Goal: Task Accomplishment & Management: Use online tool/utility

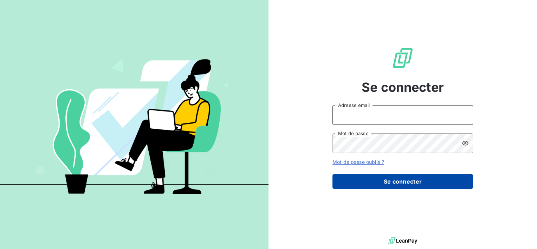
type input "s.piou@auditpl.fr"
click at [381, 186] on button "Se connecter" at bounding box center [403, 181] width 141 height 15
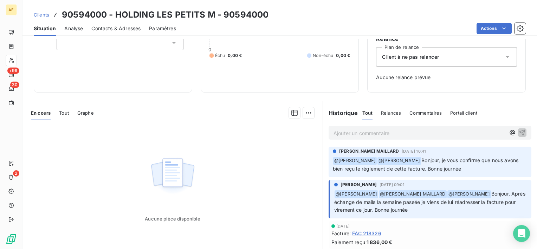
scroll to position [70, 0]
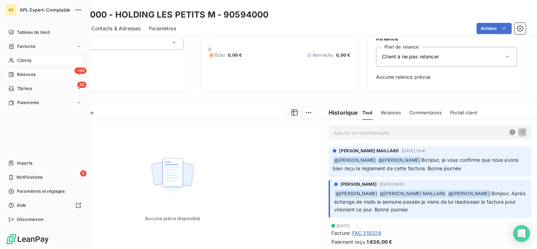
click at [24, 72] on span "Relances" at bounding box center [26, 74] width 19 height 6
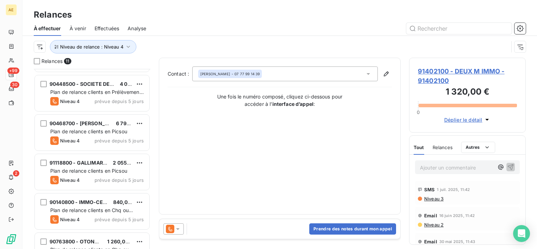
scroll to position [70, 0]
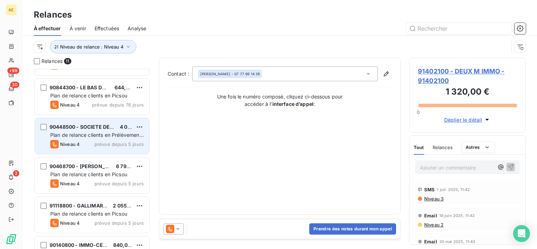
click at [102, 128] on span "90448500 - SOCIETE DE PRESSING ECO-RESPONSABLE" at bounding box center [119, 127] width 138 height 6
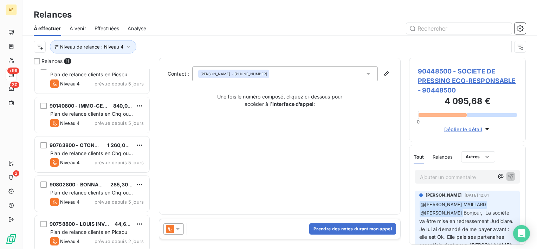
scroll to position [211, 0]
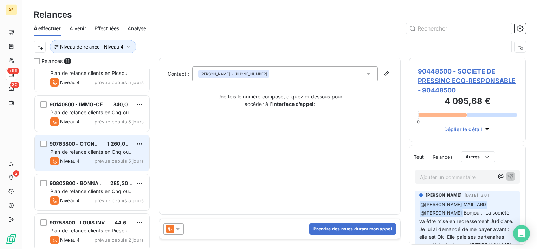
click at [97, 146] on span "90763800 - OTONOM" at bounding box center [77, 144] width 54 height 6
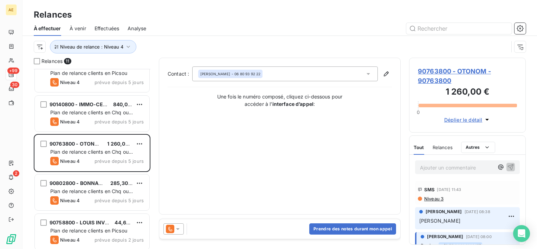
click at [464, 73] on span "90763800 - OTONOM - 90763800" at bounding box center [467, 75] width 99 height 19
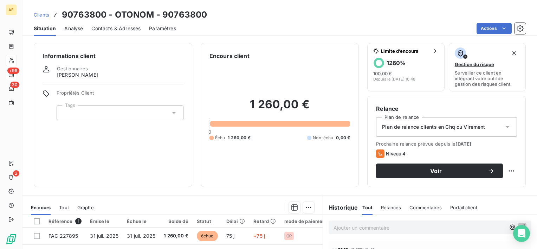
scroll to position [35, 0]
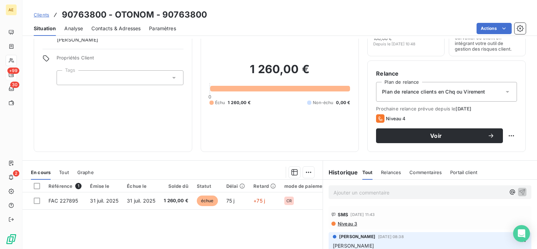
click at [127, 27] on span "Contacts & Adresses" at bounding box center [115, 28] width 49 height 7
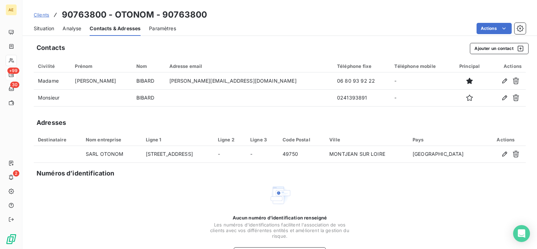
click at [46, 28] on span "Situation" at bounding box center [44, 28] width 20 height 7
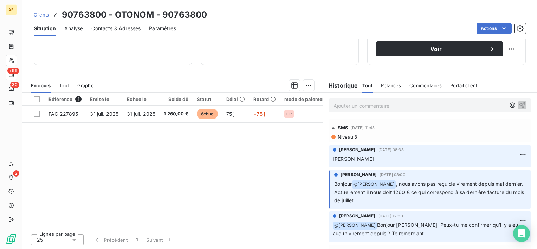
scroll to position [0, 0]
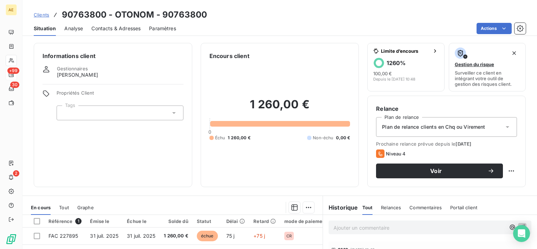
click at [113, 31] on span "Contacts & Adresses" at bounding box center [115, 28] width 49 height 7
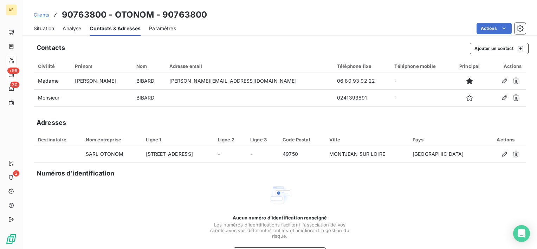
click at [44, 27] on span "Situation" at bounding box center [44, 28] width 20 height 7
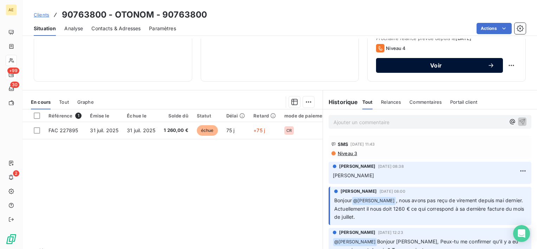
click at [436, 70] on button "Voir" at bounding box center [439, 65] width 127 height 15
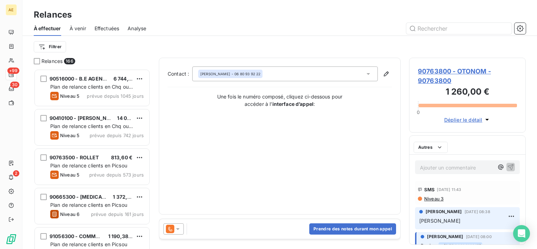
scroll to position [174, 111]
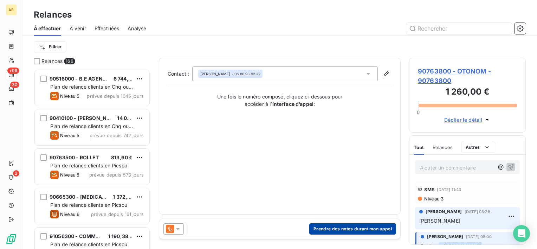
click at [325, 228] on button "Prendre des notes durant mon appel" at bounding box center [352, 228] width 87 height 11
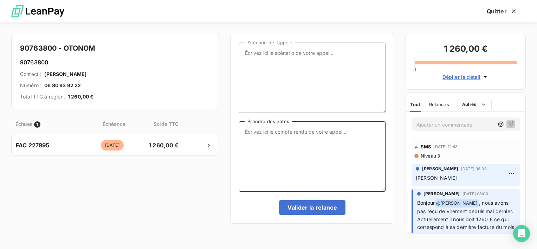
click at [300, 158] on textarea "Prendre des notes" at bounding box center [312, 156] width 147 height 70
type textarea "ME RAPPEL"
click at [304, 210] on button "Valider la relance" at bounding box center [312, 207] width 66 height 15
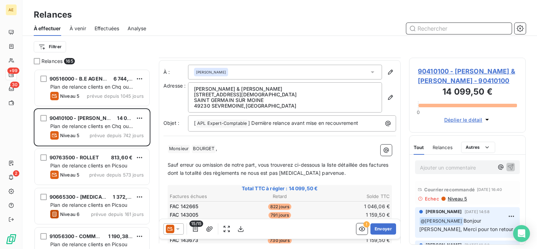
scroll to position [70, 0]
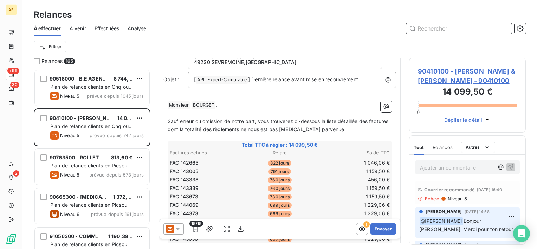
click at [99, 29] on span "Effectuées" at bounding box center [107, 28] width 25 height 7
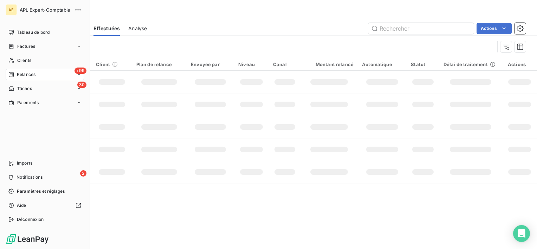
click at [24, 76] on span "Relances" at bounding box center [26, 74] width 19 height 6
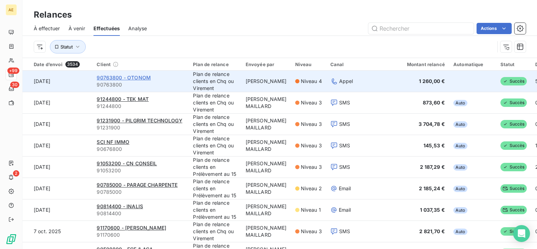
click at [127, 77] on span "90763800 - OTONOM" at bounding box center [124, 78] width 54 height 6
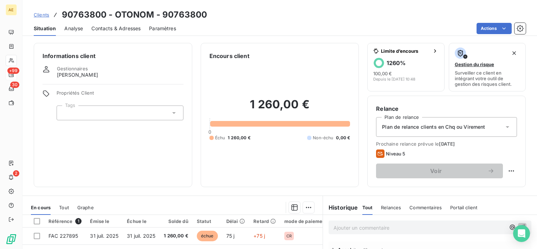
scroll to position [70, 0]
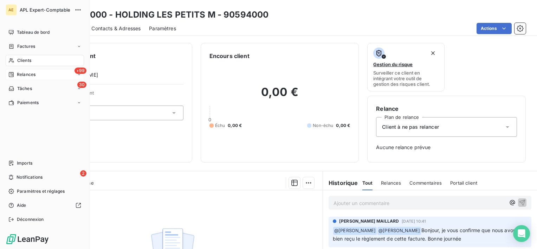
click at [18, 75] on span "Relances" at bounding box center [26, 74] width 19 height 6
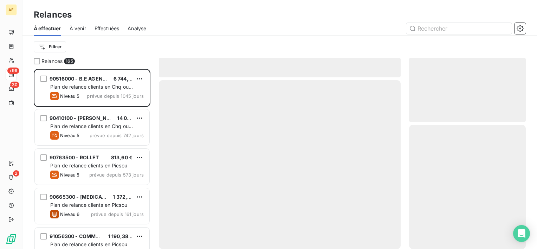
scroll to position [174, 111]
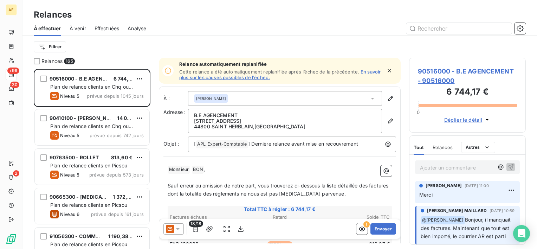
click at [109, 27] on span "Effectuées" at bounding box center [107, 28] width 25 height 7
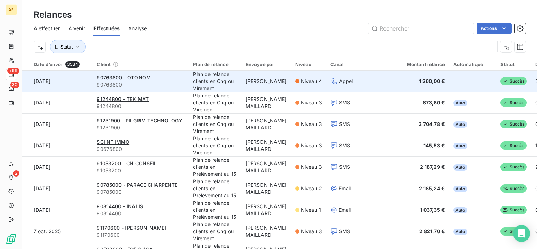
click at [129, 74] on div "90763800 - OTONOM" at bounding box center [141, 77] width 88 height 7
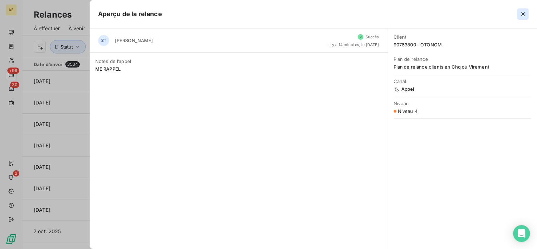
click at [523, 18] on button "button" at bounding box center [522, 13] width 11 height 11
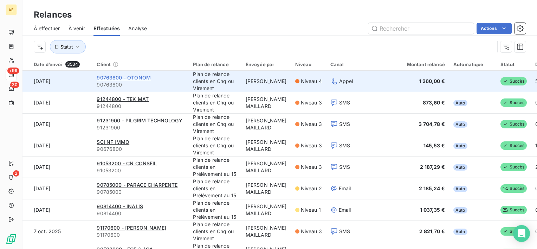
click at [112, 79] on span "90763800 - OTONOM" at bounding box center [124, 78] width 54 height 6
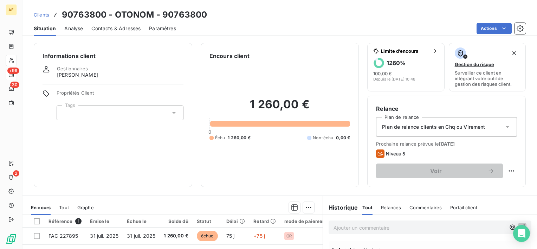
scroll to position [70, 0]
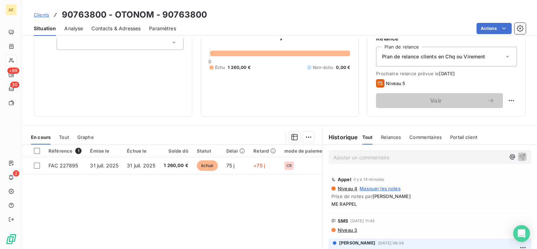
click at [356, 159] on p "Ajouter un commentaire ﻿" at bounding box center [420, 157] width 172 height 9
click at [520, 154] on icon "button" at bounding box center [523, 157] width 6 height 6
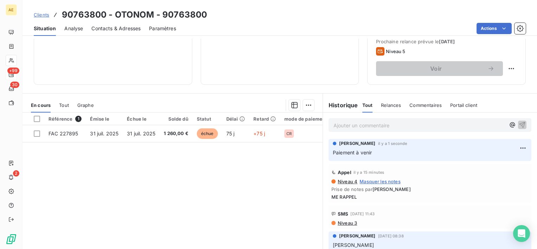
scroll to position [105, 0]
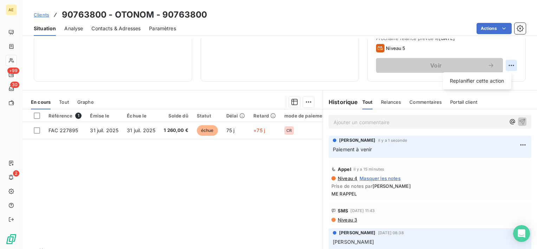
click at [503, 65] on html "AE +99 30 2 Clients 90763800 - OTONOM - 90763800 Situation Analyse Contacts & A…" at bounding box center [268, 124] width 537 height 249
click at [486, 81] on div "Replanifier cette action" at bounding box center [477, 80] width 63 height 11
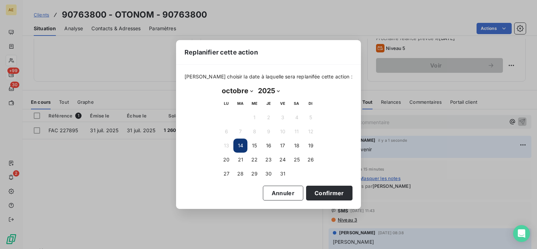
click at [252, 93] on select "janvier février mars avril mai juin juillet août septembre octobre novembre déc…" at bounding box center [237, 90] width 36 height 11
select select "10"
click at [219, 85] on select "janvier février mars avril mai juin juillet août septembre octobre novembre déc…" at bounding box center [237, 90] width 36 height 11
click at [227, 133] on button "3" at bounding box center [226, 131] width 14 height 14
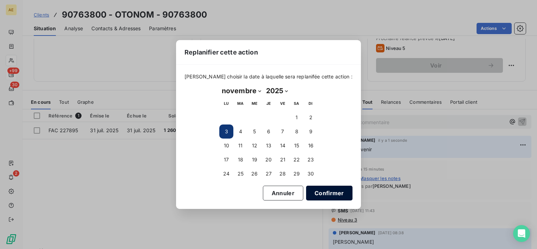
click at [322, 194] on button "Confirmer" at bounding box center [329, 193] width 46 height 15
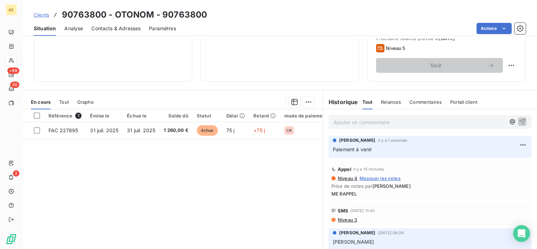
click at [130, 30] on span "Contacts & Adresses" at bounding box center [115, 28] width 49 height 7
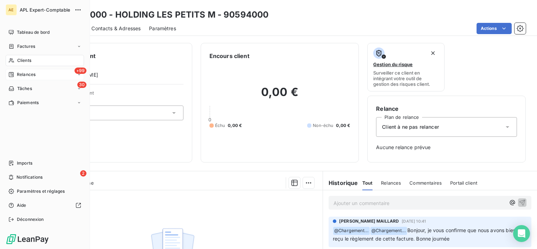
click at [25, 72] on span "Relances" at bounding box center [26, 74] width 19 height 6
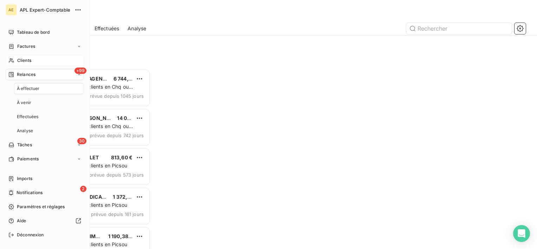
scroll to position [174, 111]
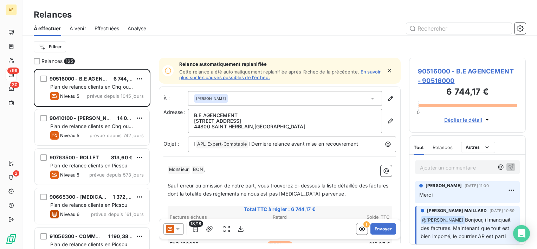
click at [116, 27] on span "Effectuées" at bounding box center [107, 28] width 25 height 7
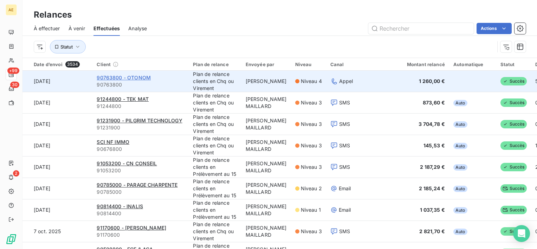
click at [112, 76] on span "90763800 - OTONOM" at bounding box center [124, 78] width 54 height 6
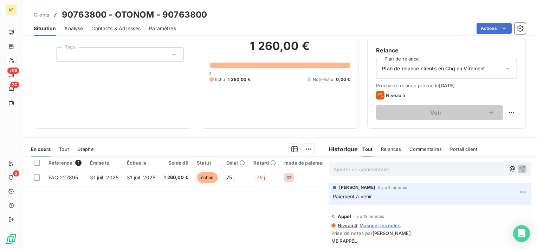
scroll to position [70, 0]
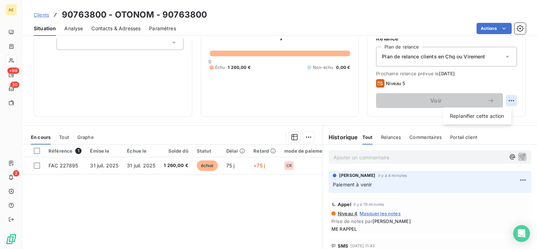
click at [504, 101] on html "AE +99 30 2 Clients 90763800 - OTONOM - 90763800 Situation Analyse Contacts & A…" at bounding box center [268, 124] width 537 height 249
click at [481, 120] on div "Replanifier cette action" at bounding box center [477, 115] width 63 height 11
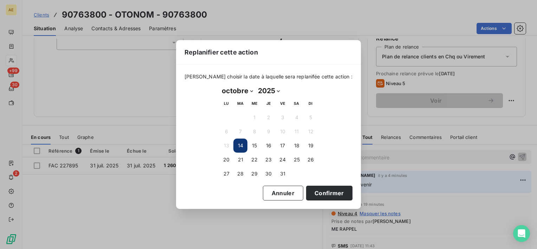
click at [252, 91] on select "janvier février mars avril mai juin juillet août septembre octobre novembre déc…" at bounding box center [237, 90] width 36 height 11
select select "10"
click at [219, 85] on select "janvier février mars avril mai juin juillet août septembre octobre novembre déc…" at bounding box center [237, 90] width 36 height 11
click at [242, 147] on button "11" at bounding box center [240, 146] width 14 height 14
click at [227, 146] on button "10" at bounding box center [226, 146] width 14 height 14
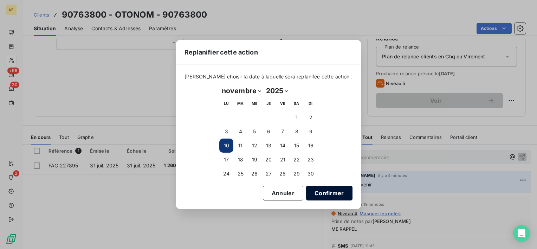
click at [306, 187] on button "Confirmer" at bounding box center [329, 193] width 46 height 15
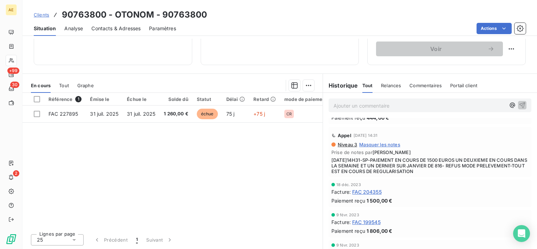
scroll to position [988, 0]
